Goal: Information Seeking & Learning: Find specific fact

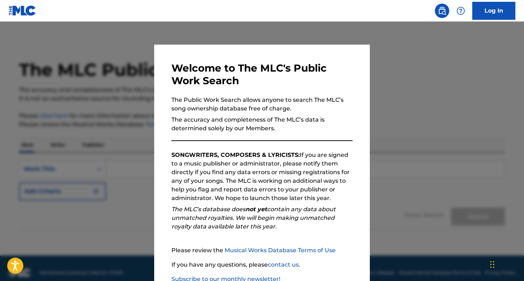
scroll to position [48, 0]
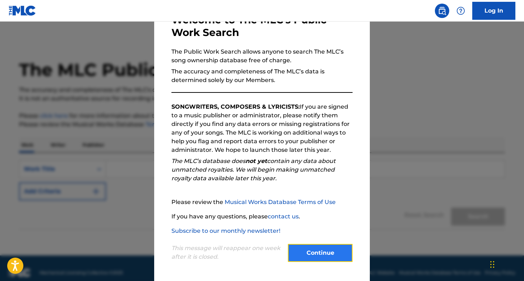
click at [333, 253] on button "Continue" at bounding box center [320, 253] width 65 height 18
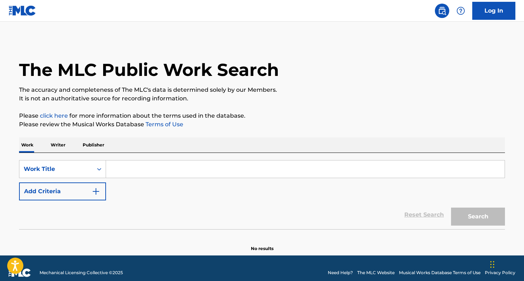
click at [188, 164] on input "Search Form" at bounding box center [305, 168] width 399 height 17
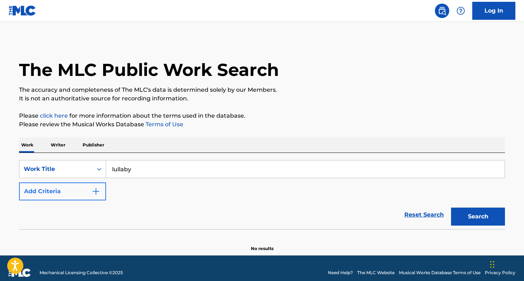
type input "lullaby"
click at [92, 194] on img "Search Form" at bounding box center [96, 191] width 9 height 9
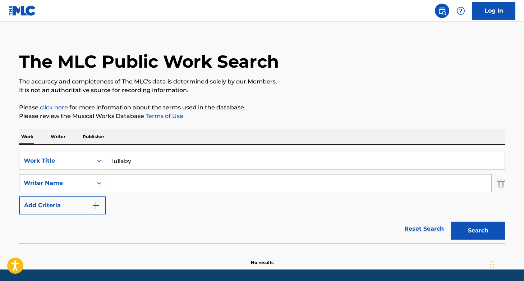
click at [99, 192] on div "Writer Name" at bounding box center [62, 183] width 87 height 18
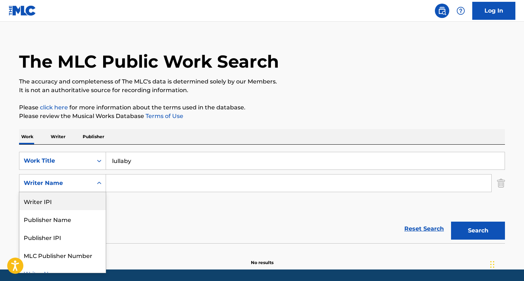
scroll to position [10, 0]
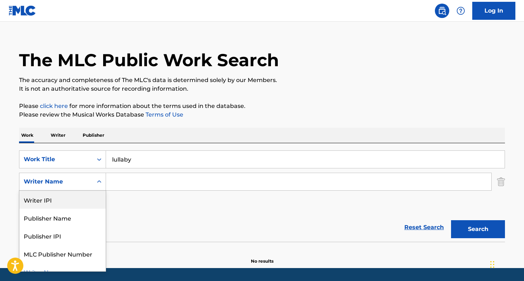
click at [99, 192] on div "Writer IPI" at bounding box center [62, 200] width 86 height 18
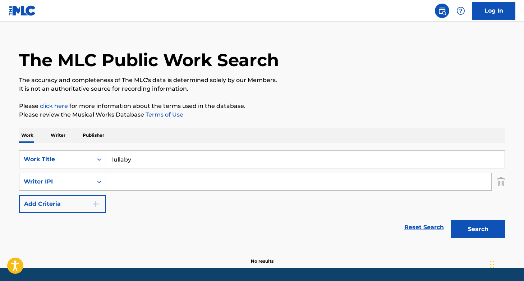
click at [121, 182] on input "Search Form" at bounding box center [298, 181] width 385 height 17
type input "j"
click at [83, 182] on div "Writer IPI" at bounding box center [56, 181] width 65 height 9
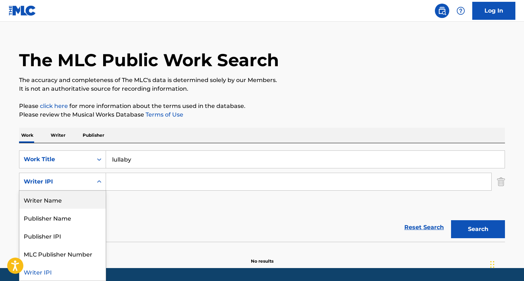
click at [74, 195] on div "Writer Name" at bounding box center [62, 200] width 86 height 18
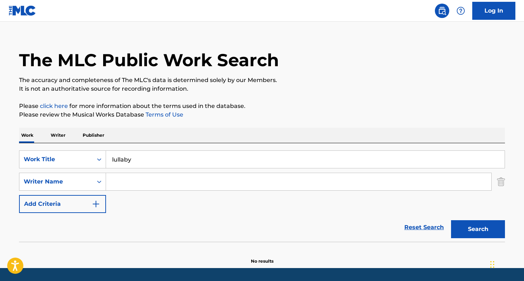
click at [118, 182] on input "Search Form" at bounding box center [298, 181] width 385 height 17
type input "j"
paste input "[DEMOGRAPHIC_DATA] Identity"
type input "Z"
paste input "[PERSON_NAME] [PERSON_NAME] ("
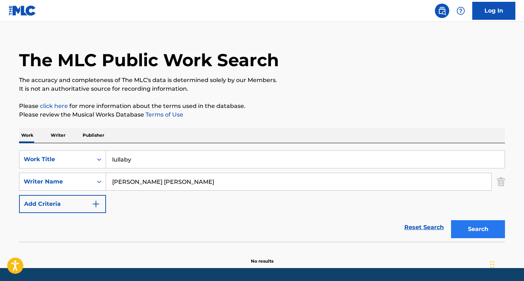
type input "[PERSON_NAME] [PERSON_NAME]"
click at [469, 232] on button "Search" at bounding box center [478, 229] width 54 height 18
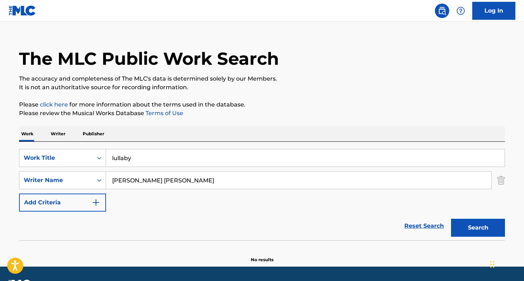
scroll to position [31, 0]
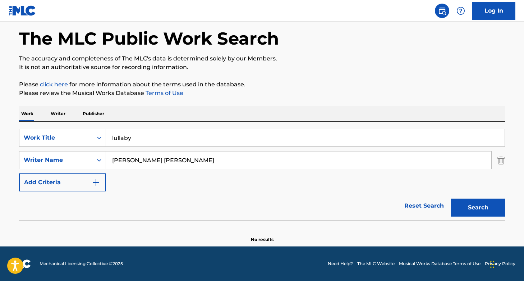
click at [150, 138] on input "lullaby" at bounding box center [305, 137] width 399 height 17
click at [56, 113] on p "Writer" at bounding box center [58, 113] width 19 height 15
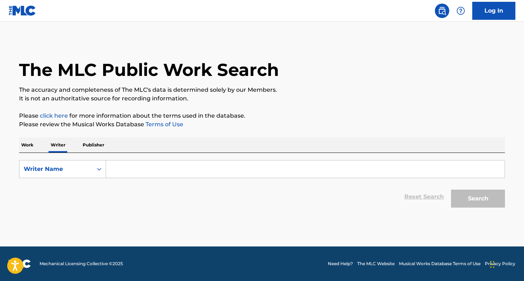
click at [127, 173] on input "Search Form" at bounding box center [305, 168] width 399 height 17
paste input "[PERSON_NAME] [PERSON_NAME] ("
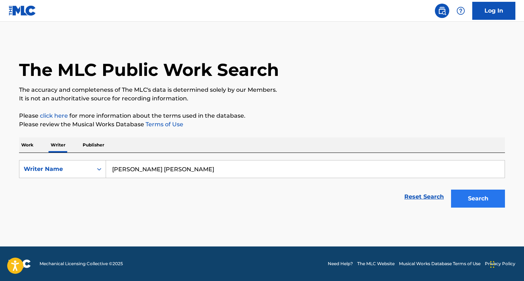
type input "[PERSON_NAME] [PERSON_NAME]"
click at [480, 200] on button "Search" at bounding box center [478, 198] width 54 height 18
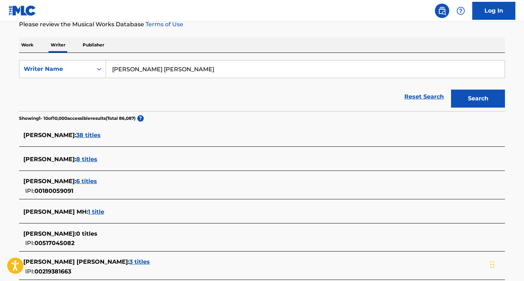
scroll to position [102, 0]
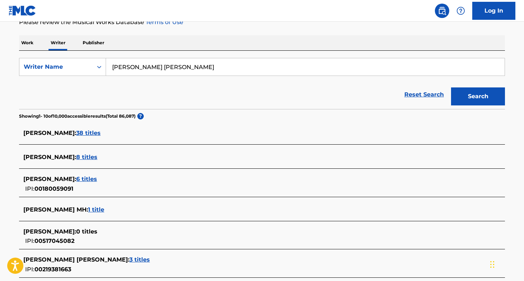
click at [86, 155] on span "8 titles" at bounding box center [86, 157] width 21 height 7
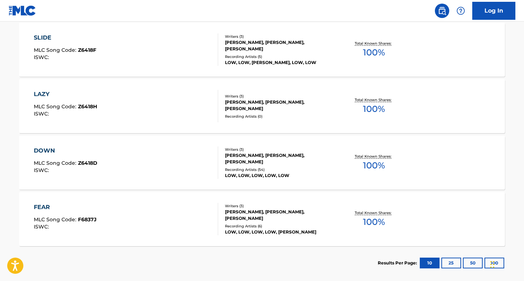
scroll to position [483, 0]
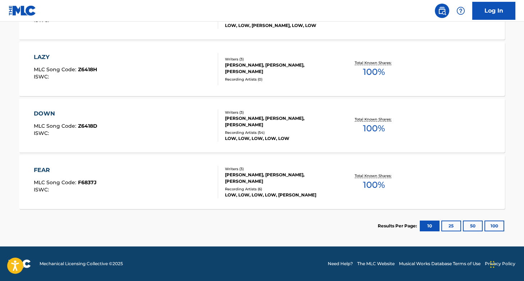
click at [244, 70] on div "[PERSON_NAME], [PERSON_NAME], [PERSON_NAME]" at bounding box center [279, 68] width 109 height 13
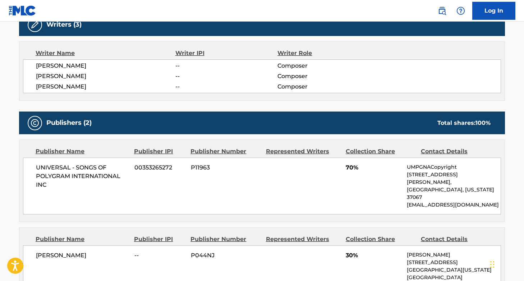
scroll to position [135, 0]
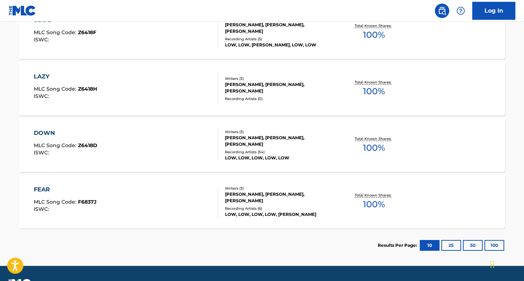
scroll to position [483, 0]
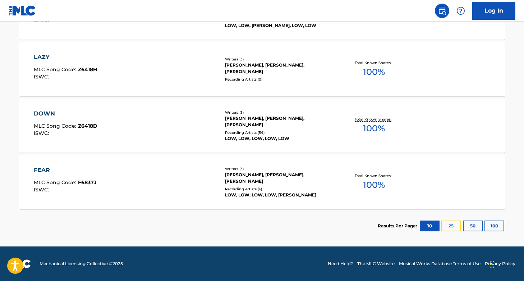
click at [447, 224] on button "25" at bounding box center [452, 225] width 20 height 11
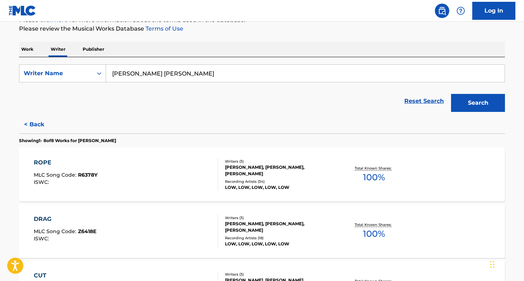
scroll to position [94, 0]
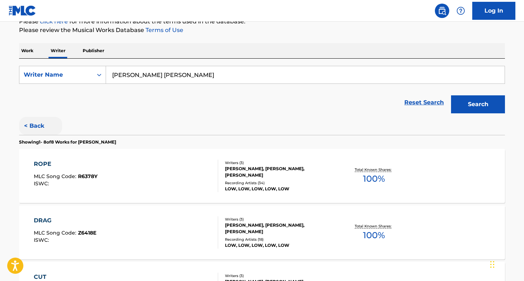
click at [44, 127] on button "< Back" at bounding box center [40, 126] width 43 height 18
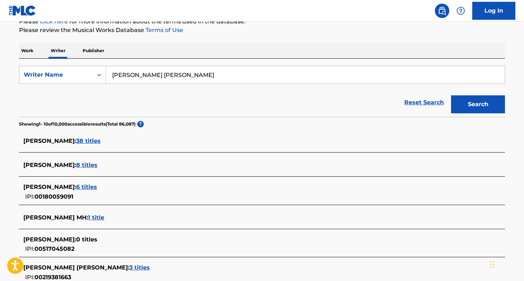
click at [84, 187] on span "6 titles" at bounding box center [86, 186] width 21 height 7
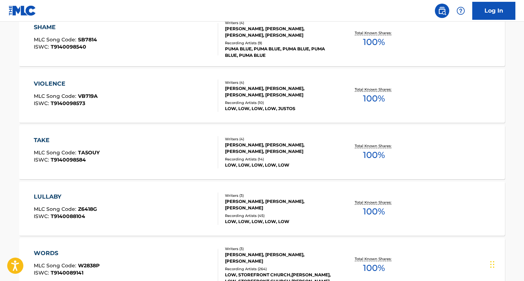
scroll to position [293, 0]
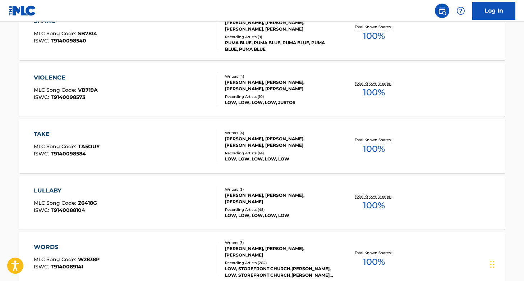
click at [80, 190] on div "LULLABY" at bounding box center [65, 190] width 63 height 9
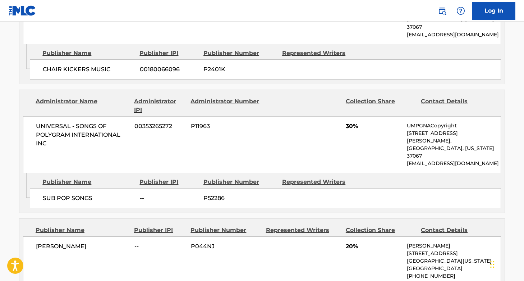
scroll to position [511, 0]
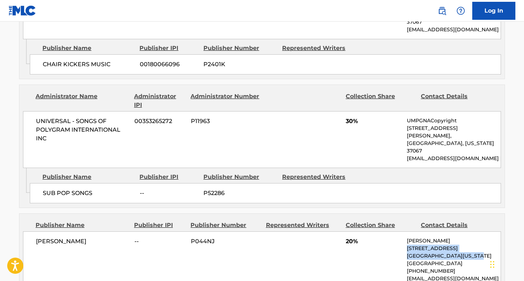
drag, startPoint x: 407, startPoint y: 202, endPoint x: 481, endPoint y: 207, distance: 75.0
click at [481, 231] on div "[PERSON_NAME] -- P044NJ 20% [PERSON_NAME] [STREET_ADDRESS][PERSON_NAME][US_STAT…" at bounding box center [262, 259] width 478 height 57
copy div "[STREET_ADDRESS][US_STATE]"
